Goal: Transaction & Acquisition: Purchase product/service

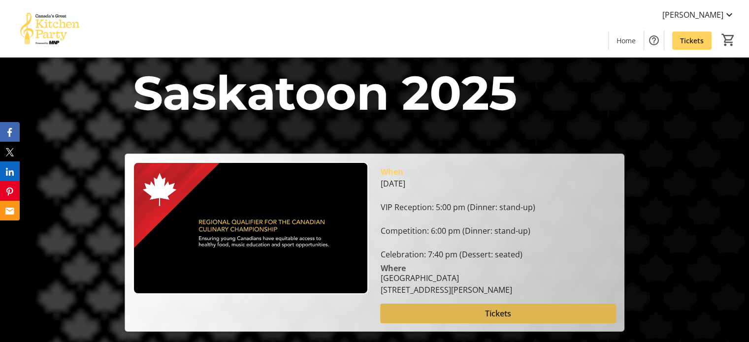
click at [498, 314] on span "Tickets" at bounding box center [498, 314] width 26 height 12
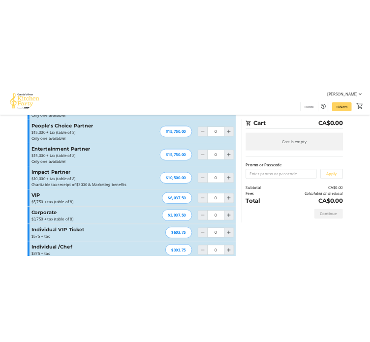
scroll to position [124, 0]
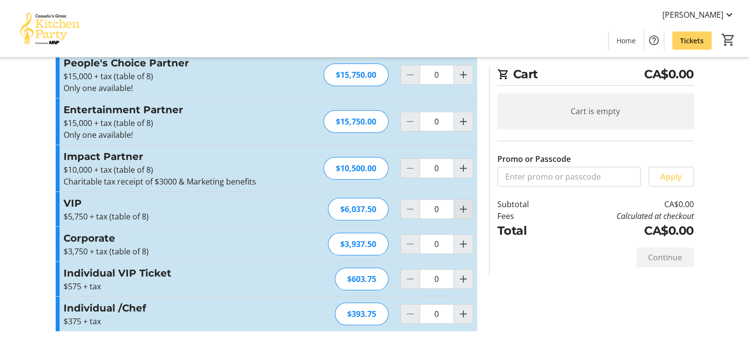
click at [464, 209] on mat-icon "Increment by one" at bounding box center [464, 209] width 12 height 12
type input "1"
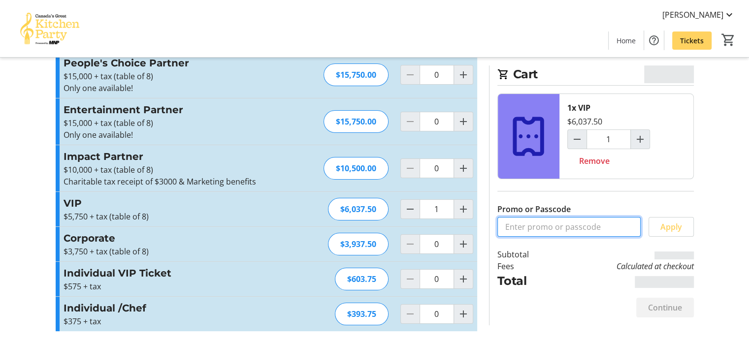
click at [548, 221] on input "Promo or Passcode" at bounding box center [568, 227] width 143 height 20
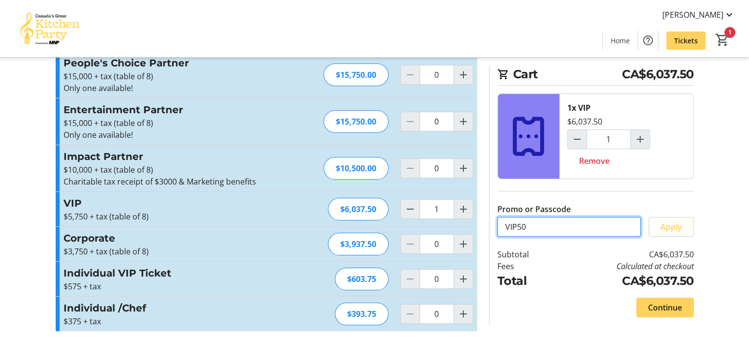
type input "VIP50"
click at [679, 225] on span "Apply" at bounding box center [672, 227] width 22 height 12
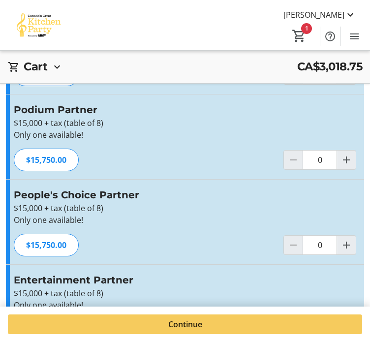
click at [170, 332] on span at bounding box center [185, 325] width 355 height 24
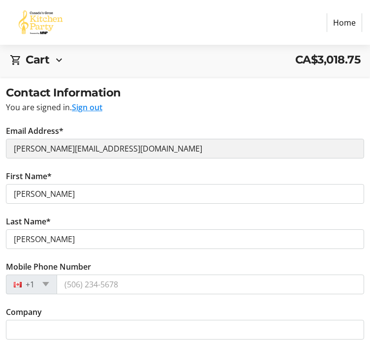
scroll to position [66, 0]
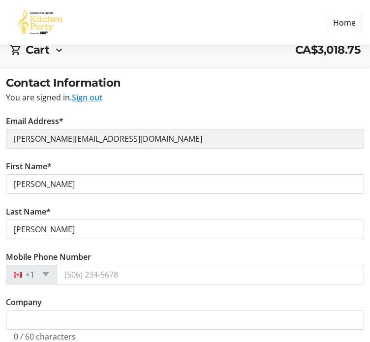
click at [97, 98] on button "Sign out" at bounding box center [87, 98] width 31 height 12
select select "SK"
select select "CA"
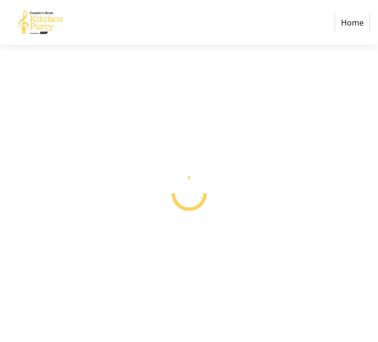
select select "CA"
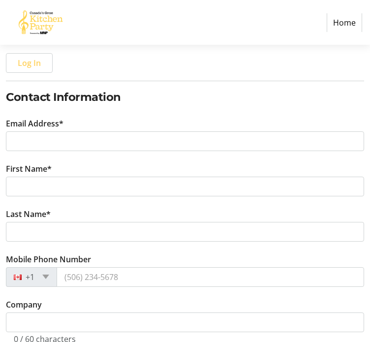
scroll to position [156, 0]
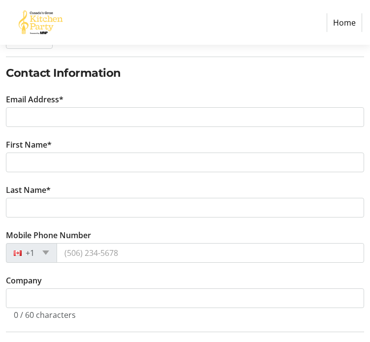
click at [115, 65] on h2 "Contact Information" at bounding box center [185, 73] width 359 height 17
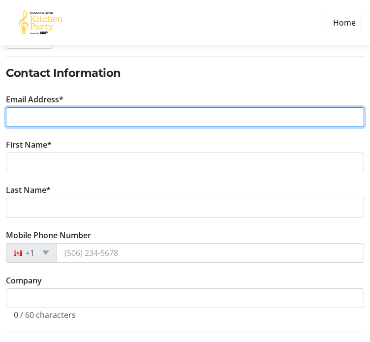
click at [112, 110] on input "Email Address*" at bounding box center [185, 117] width 359 height 20
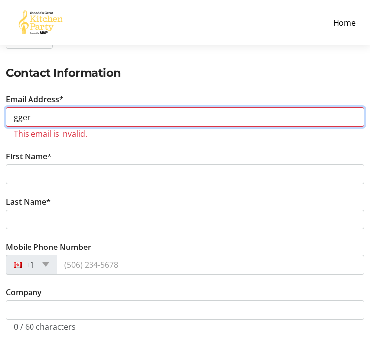
drag, startPoint x: 43, startPoint y: 117, endPoint x: 0, endPoint y: 118, distance: 42.9
paste input "mailto:[EMAIL_ADDRESS][DOMAIN_NAME]"
drag, startPoint x: 39, startPoint y: 114, endPoint x: -47, endPoint y: 117, distance: 86.3
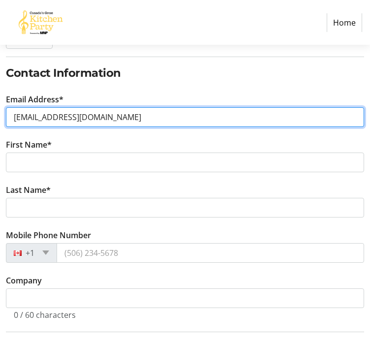
type input "[EMAIL_ADDRESS][DOMAIN_NAME]"
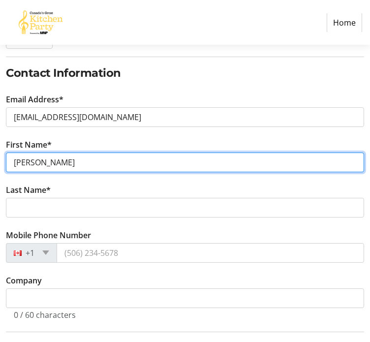
type input "[PERSON_NAME]"
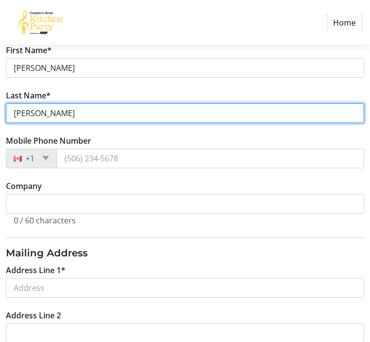
scroll to position [280, 0]
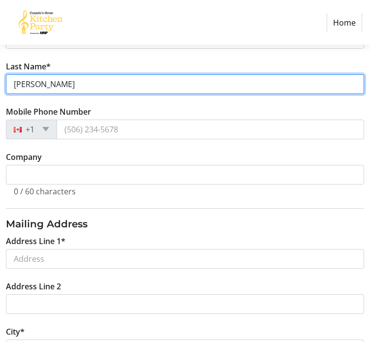
type input "[PERSON_NAME]"
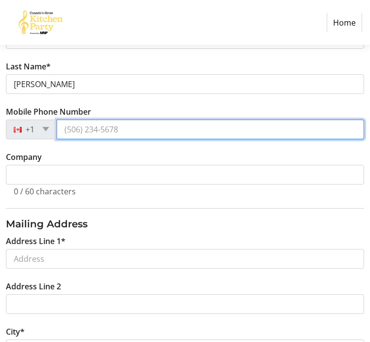
click at [134, 131] on input "Mobile Phone Number" at bounding box center [211, 130] width 308 height 20
type input "[PHONE_NUMBER]"
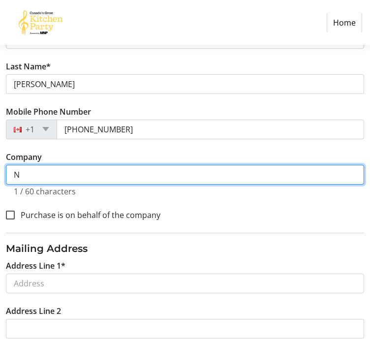
scroll to position [304, 0]
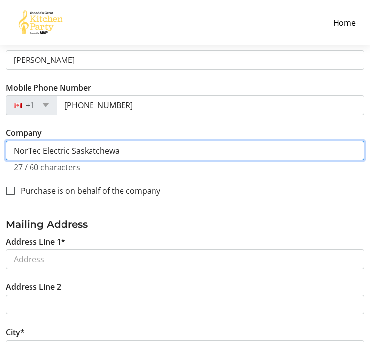
type input "NorTec Electric [GEOGRAPHIC_DATA]"
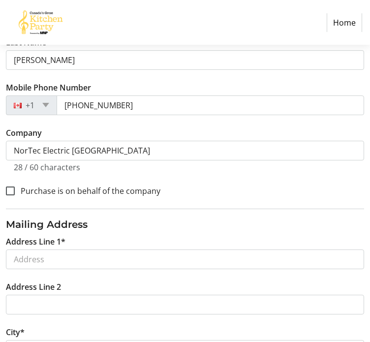
click at [234, 177] on tr-form-field "Company NorTec Electric Saskatchewan 28 / 60 characters" at bounding box center [185, 155] width 359 height 57
click at [12, 190] on input "Purchase is on behalf of the company" at bounding box center [10, 191] width 9 height 9
checkbox input "true"
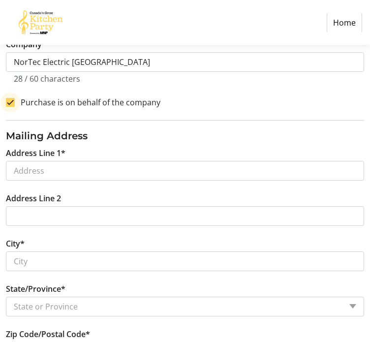
scroll to position [424, 0]
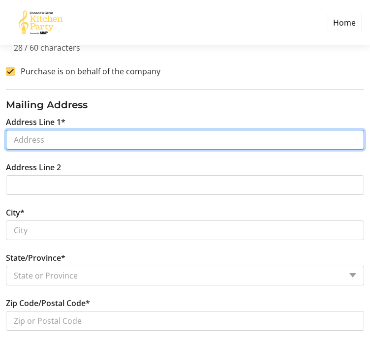
click at [81, 143] on input "Address Line 1*" at bounding box center [185, 140] width 359 height 20
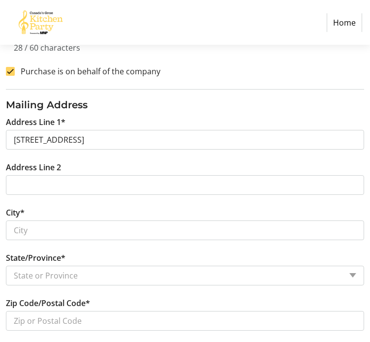
type input "[STREET_ADDRESS]"
type input "Saskatoon"
select select "SK"
type input "S7K 6L7"
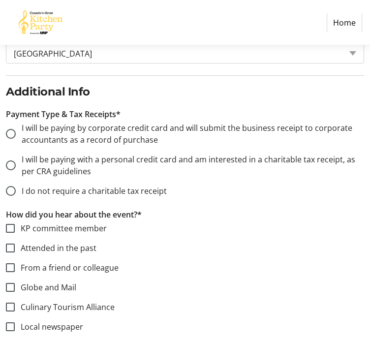
scroll to position [738, 0]
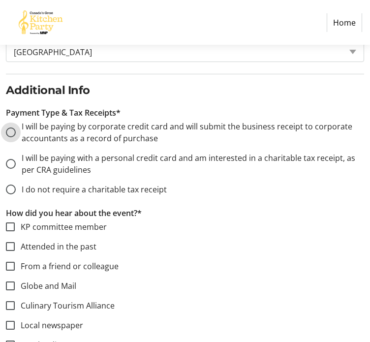
click at [12, 128] on input "I will be paying by corporate credit card and will submit the business receipt …" at bounding box center [11, 133] width 10 height 10
radio input "true"
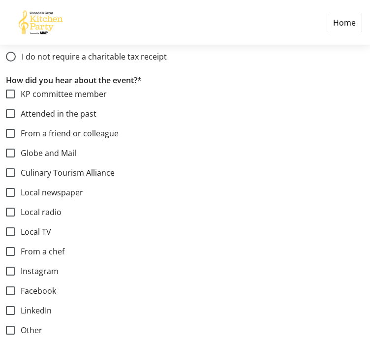
scroll to position [929, 0]
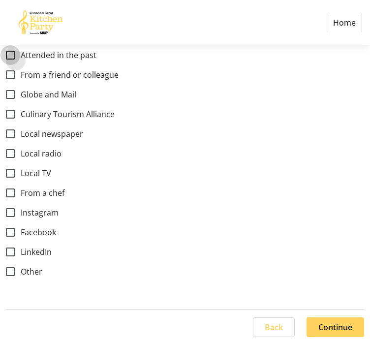
click at [6, 53] on input "Attended in the past" at bounding box center [10, 55] width 9 height 9
checkbox input "true"
click at [339, 324] on span "Continue" at bounding box center [336, 328] width 34 height 12
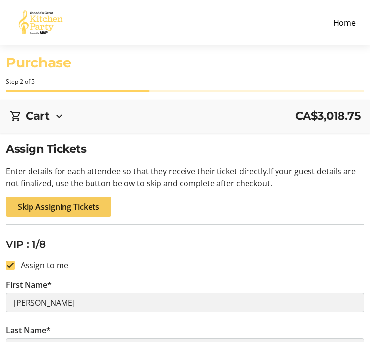
click at [59, 208] on span "Skip Assigning Tickets" at bounding box center [59, 207] width 82 height 12
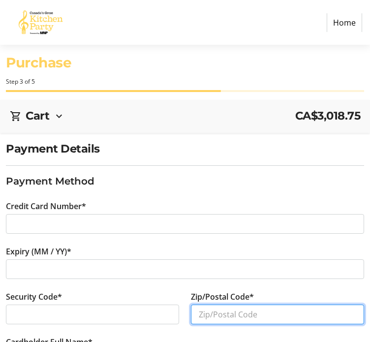
click at [236, 317] on input "Zip/Postal Code*" at bounding box center [277, 315] width 173 height 20
click at [212, 313] on input "S7K6L7" at bounding box center [277, 315] width 173 height 20
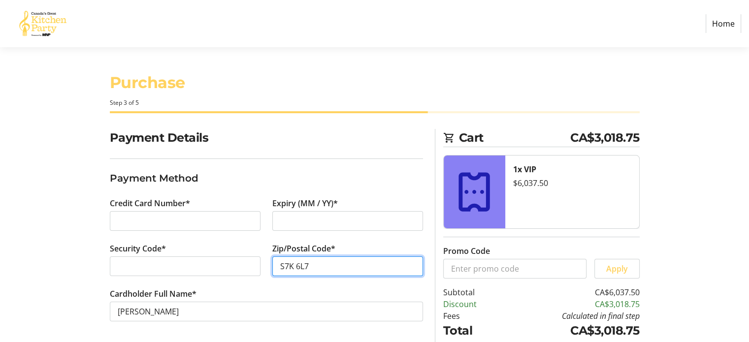
scroll to position [36, 0]
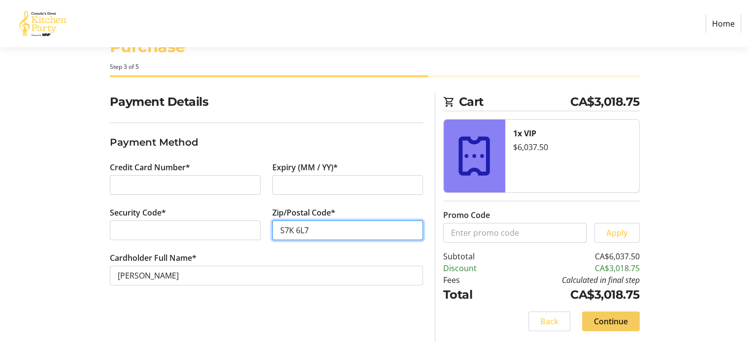
type input "S7K 6L7"
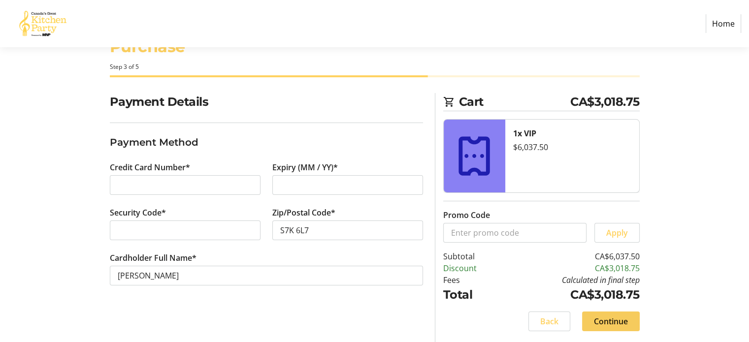
click at [610, 320] on span "Continue" at bounding box center [611, 322] width 34 height 12
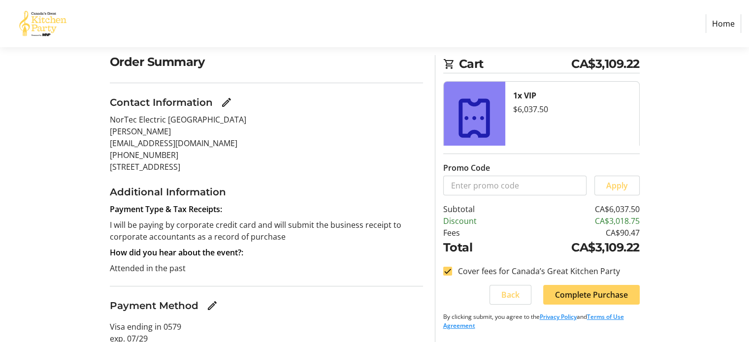
scroll to position [113, 0]
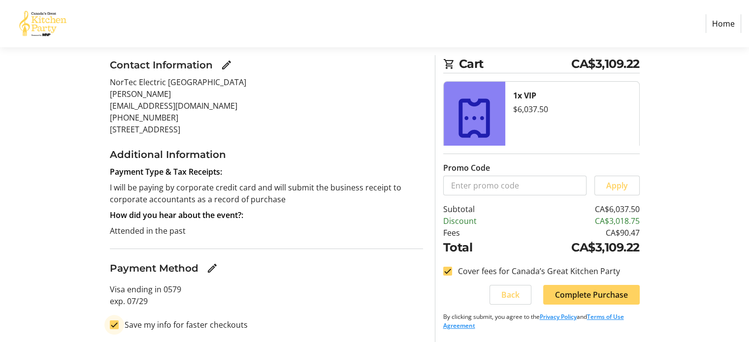
click at [116, 322] on input "Save my info for faster checkouts" at bounding box center [114, 325] width 9 height 9
checkbox input "false"
click at [448, 272] on input "Cover fees for Canada’s Great Kitchen Party" at bounding box center [447, 271] width 9 height 9
checkbox input "false"
click at [610, 295] on span "Complete Purchase" at bounding box center [591, 295] width 73 height 12
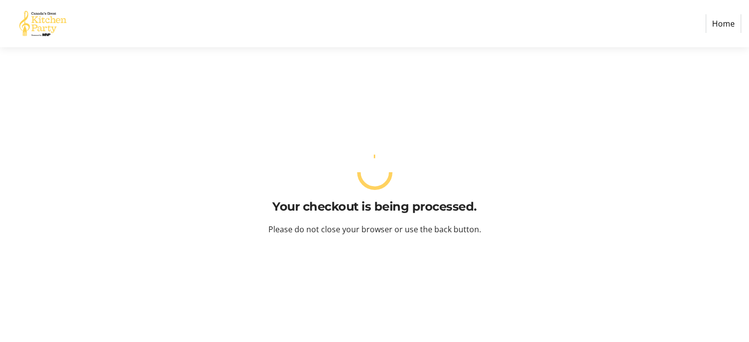
scroll to position [0, 0]
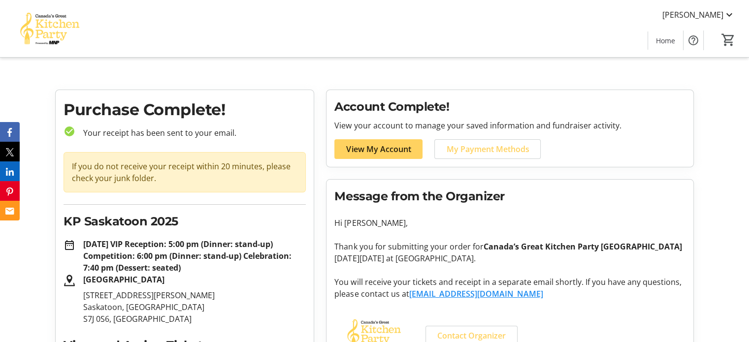
scroll to position [145, 0]
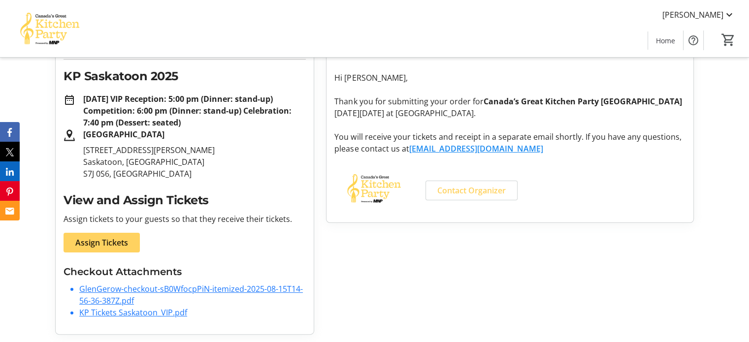
click at [164, 288] on link "GlenGerow-checkout-sB0WfocpPiN-itemized-2025-08-15T14-56-36-387Z.pdf" at bounding box center [191, 295] width 224 height 23
click at [131, 313] on link "KP Tickets Saskatoon_VIP.pdf" at bounding box center [133, 312] width 108 height 11
